Goal: Information Seeking & Learning: Learn about a topic

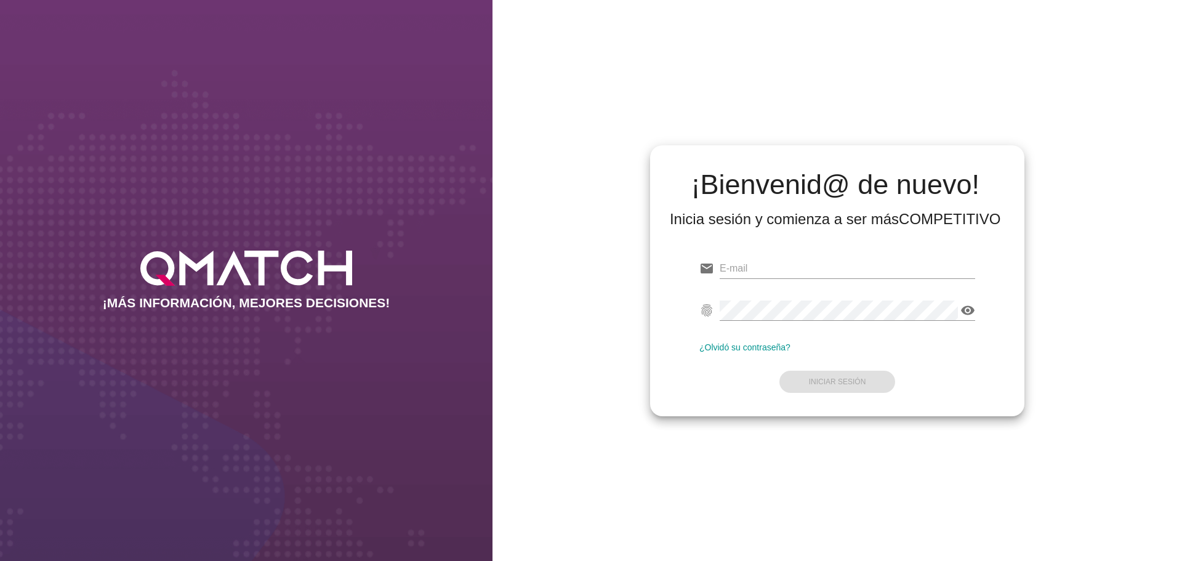
click at [805, 260] on input "email" at bounding box center [848, 269] width 256 height 20
click at [780, 268] on input "email" at bounding box center [848, 269] width 256 height 20
paste input "[EMAIL_ADDRESS][PERSON_NAME][DOMAIN_NAME]"
type input "[EMAIL_ADDRESS][PERSON_NAME][DOMAIN_NAME]"
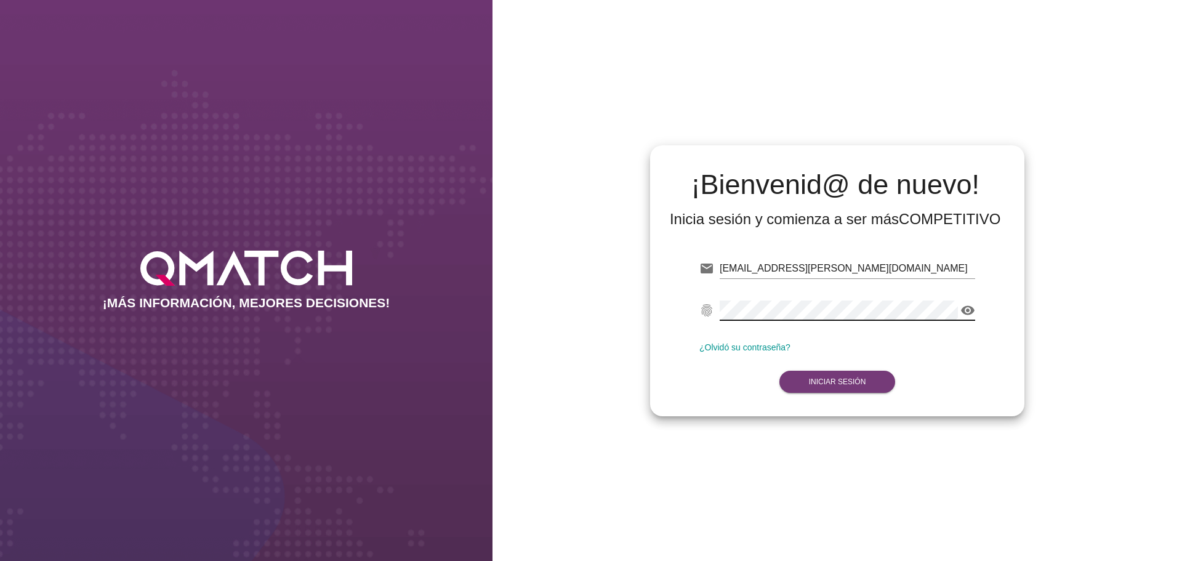
click at [852, 384] on strong "Iniciar Sesión" at bounding box center [837, 381] width 57 height 9
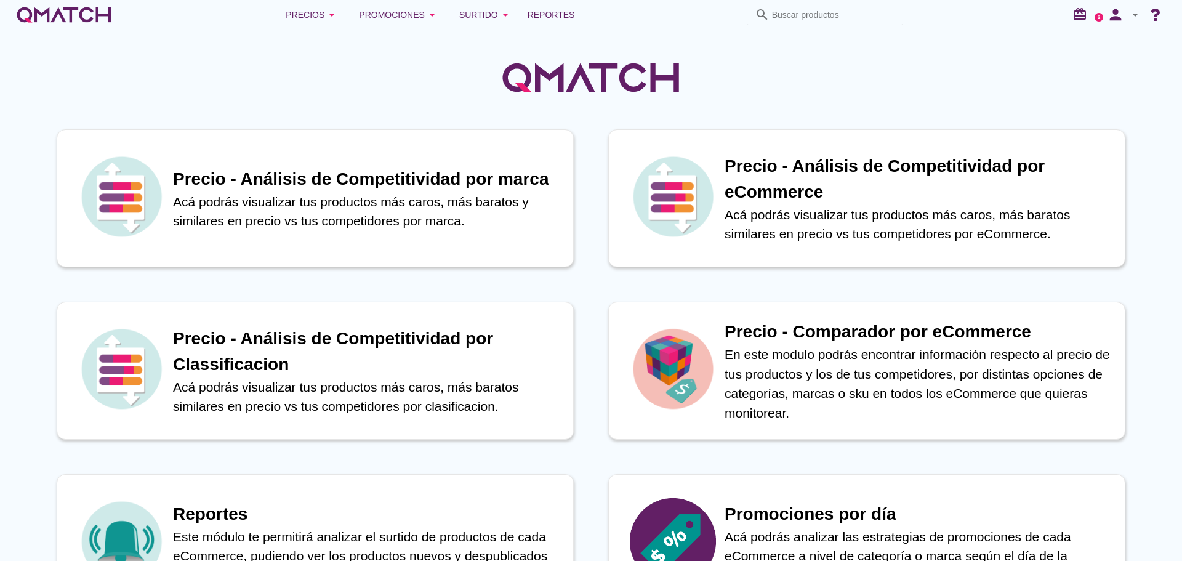
click at [845, 360] on p "En este modulo podrás encontrar información respecto al precio de tus productos…" at bounding box center [919, 384] width 388 height 78
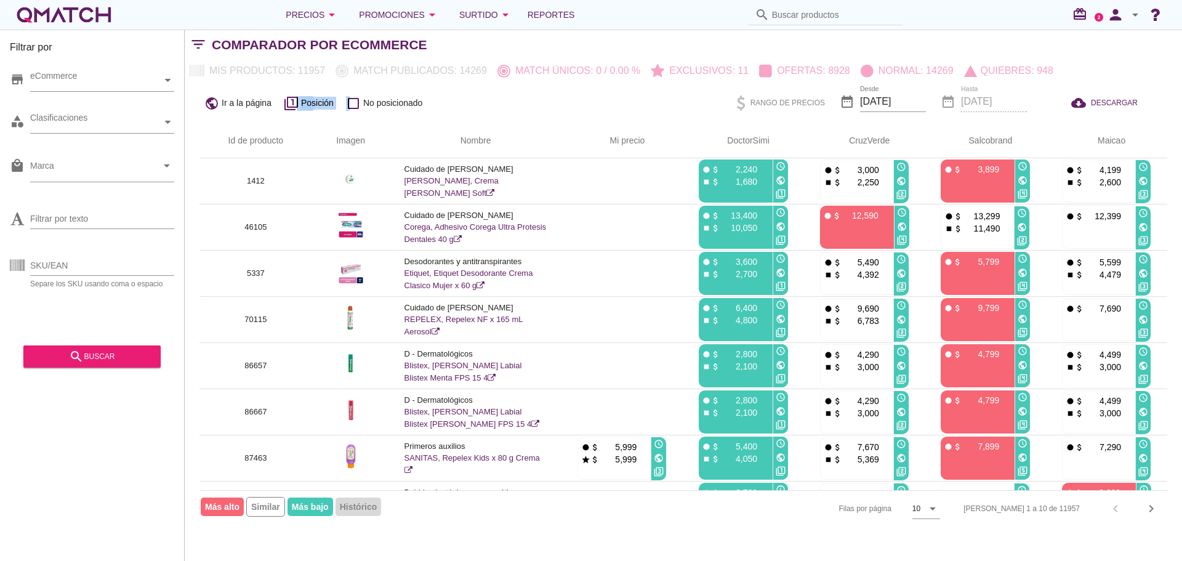
drag, startPoint x: 297, startPoint y: 102, endPoint x: 350, endPoint y: 105, distance: 53.0
click at [350, 105] on div "public Ir a la página filter_1 Posición check_box_outline_blank No posicionado" at bounding box center [390, 102] width 382 height 23
click at [370, 107] on span "No posicionado" at bounding box center [393, 103] width 60 height 13
